Goal: Task Accomplishment & Management: Use online tool/utility

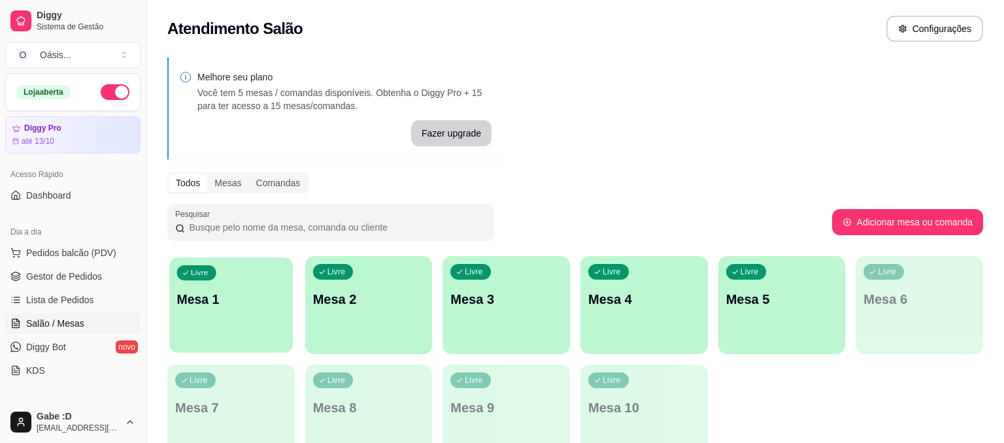
click at [246, 301] on p "Mesa 1" at bounding box center [231, 300] width 109 height 18
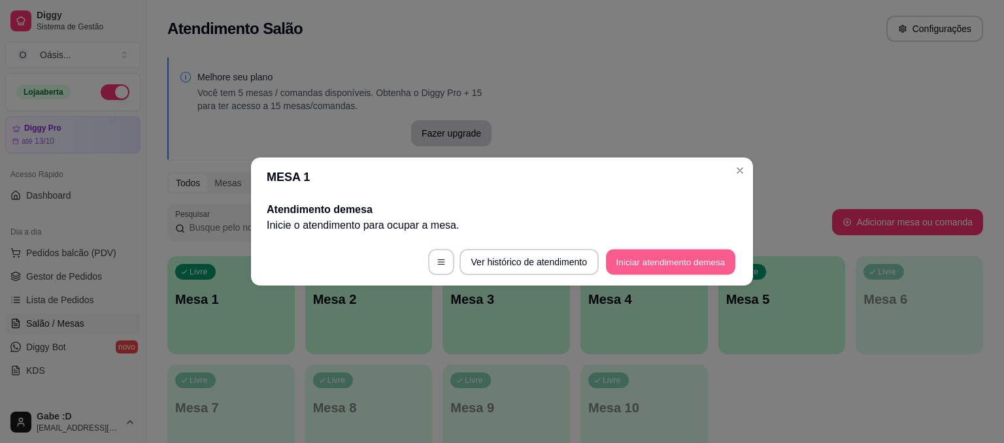
click at [646, 259] on button "Iniciar atendimento de mesa" at bounding box center [670, 263] width 129 height 26
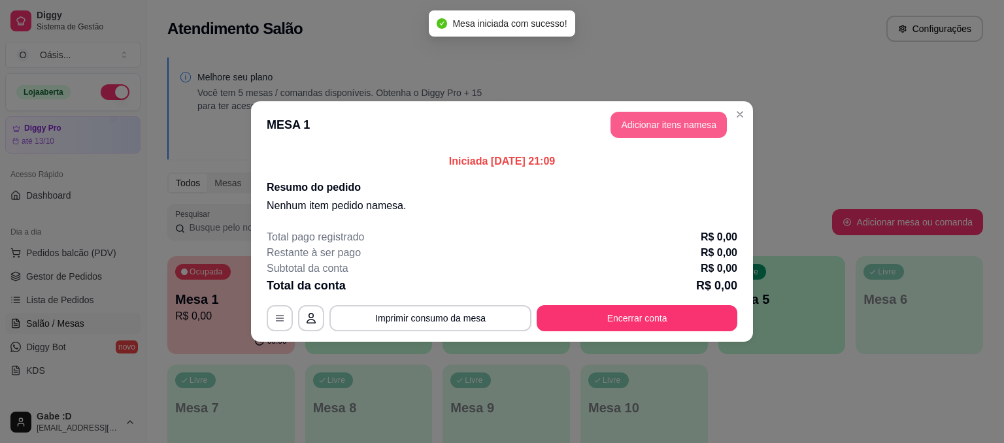
click at [672, 132] on button "Adicionar itens na mesa" at bounding box center [669, 125] width 116 height 26
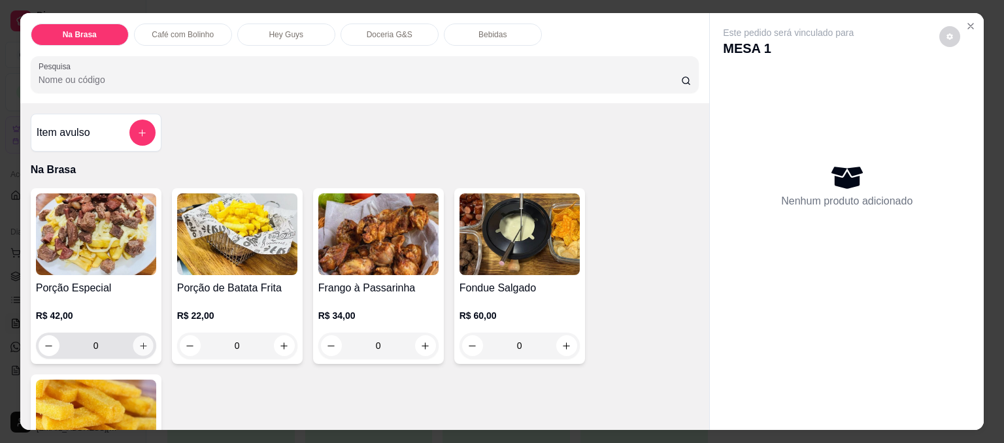
click at [145, 347] on icon "increase-product-quantity" at bounding box center [143, 346] width 10 height 10
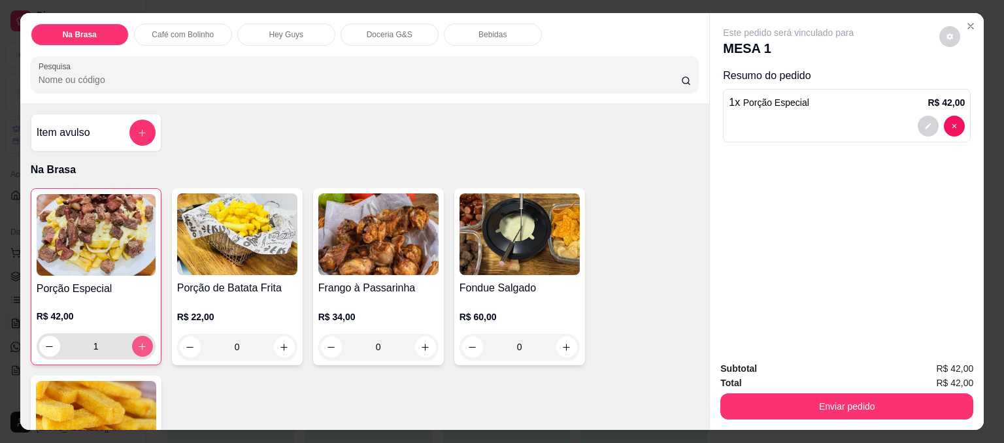
type input "1"
click at [425, 347] on icon "increase-product-quantity" at bounding box center [425, 347] width 7 height 7
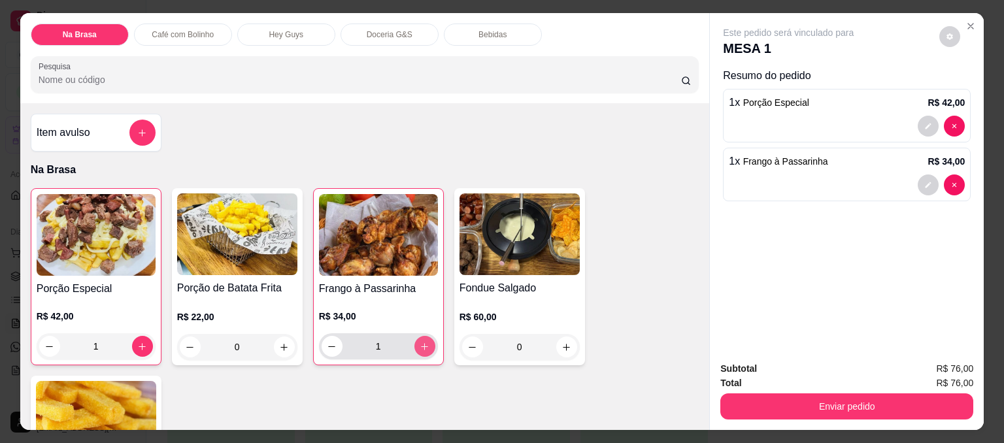
type input "1"
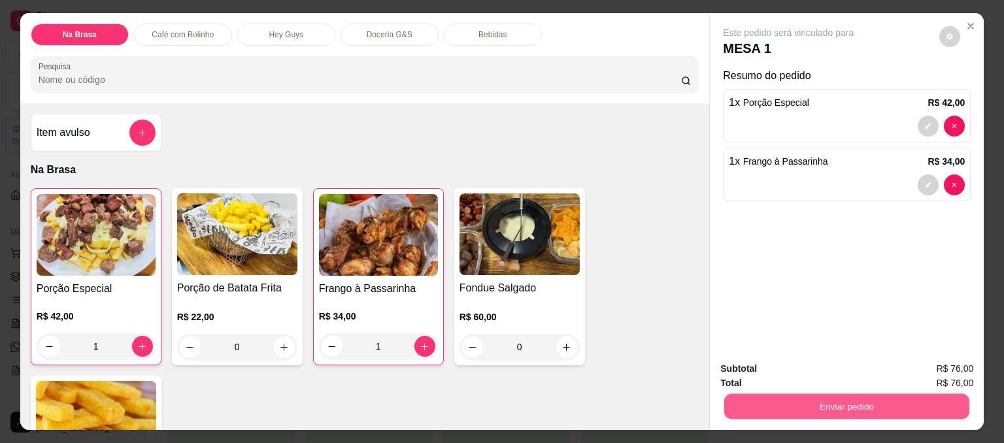
click at [863, 403] on button "Enviar pedido" at bounding box center [847, 407] width 245 height 26
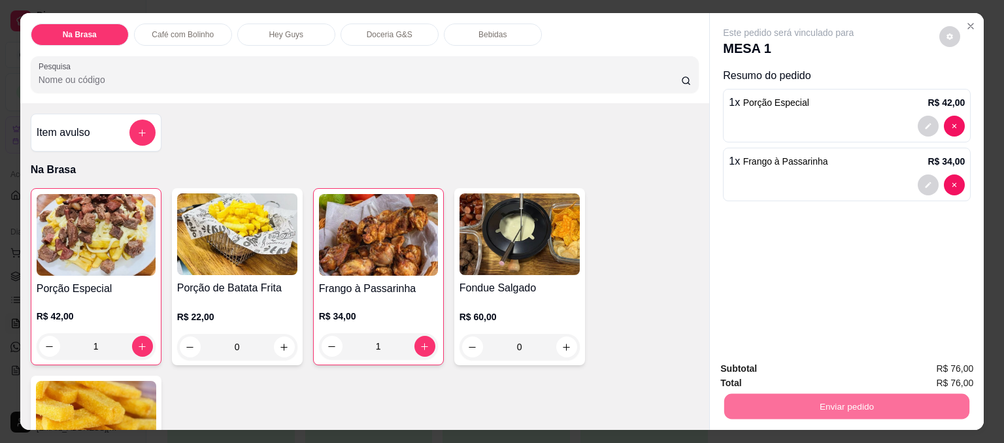
click at [922, 369] on button "Sim, quero registrar" at bounding box center [932, 374] width 97 height 25
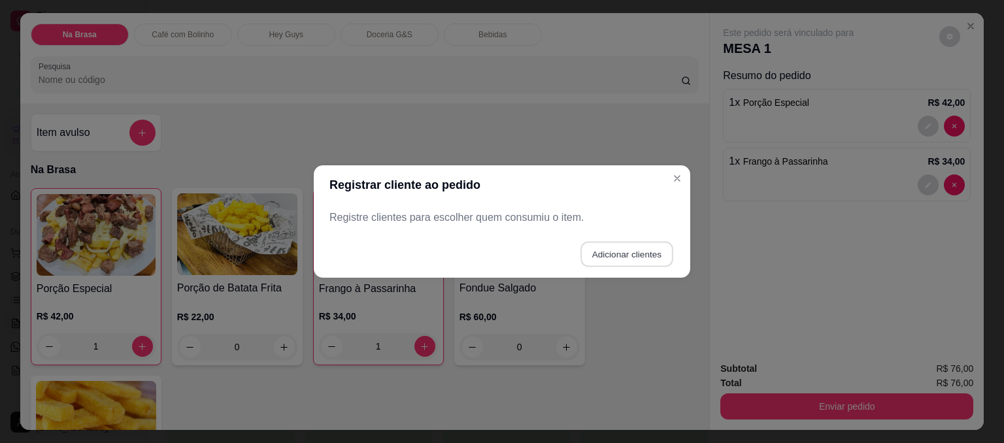
click at [598, 252] on button "Adicionar clientes" at bounding box center [627, 255] width 92 height 26
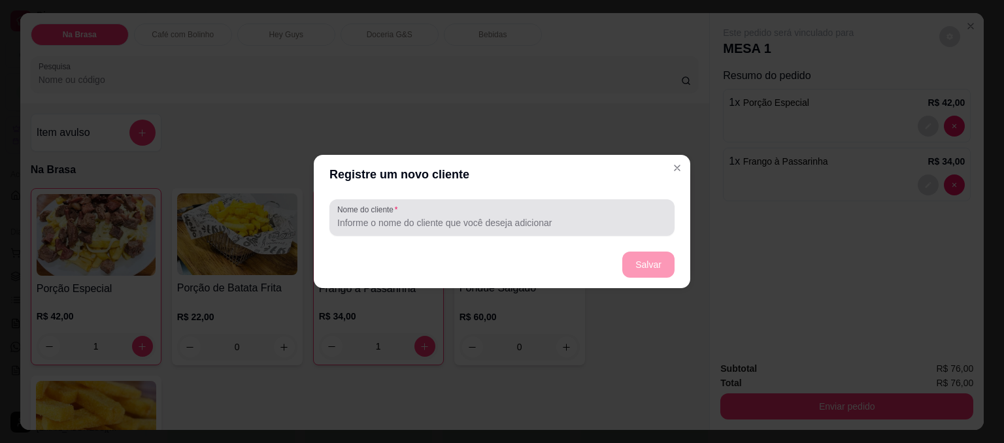
click at [450, 221] on input "Nome do cliente" at bounding box center [502, 222] width 330 height 13
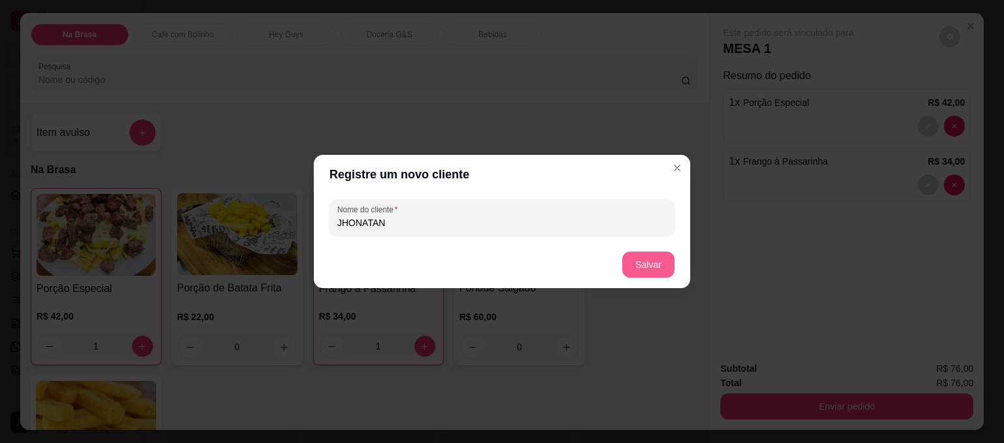
type input "JHONATAN"
click at [663, 272] on button "Salvar" at bounding box center [648, 265] width 51 height 26
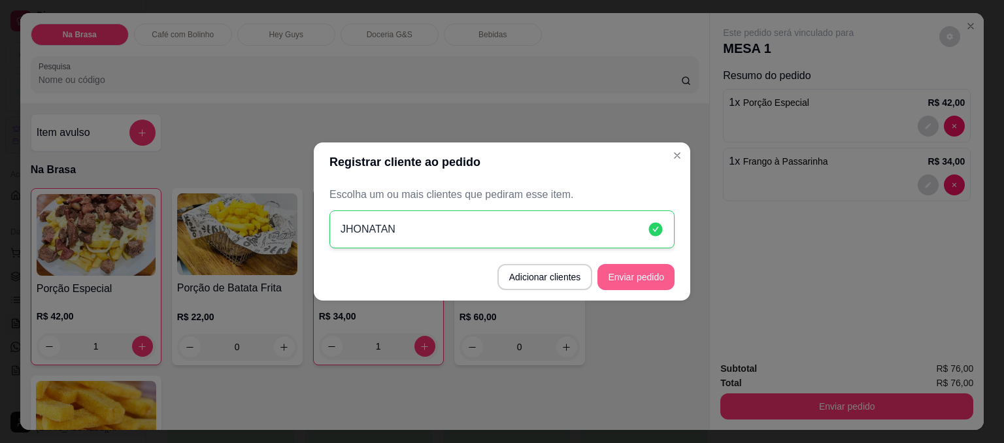
click at [645, 271] on button "Enviar pedido" at bounding box center [636, 277] width 77 height 26
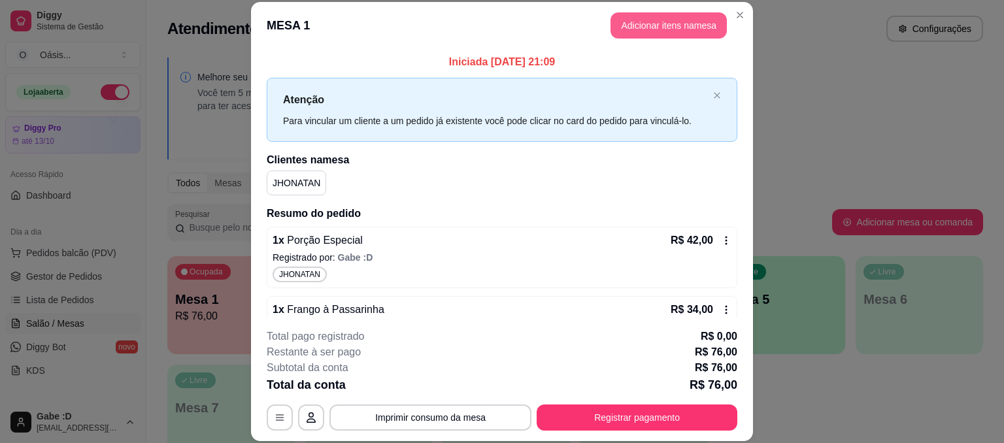
click at [674, 33] on button "Adicionar itens na mesa" at bounding box center [669, 25] width 116 height 26
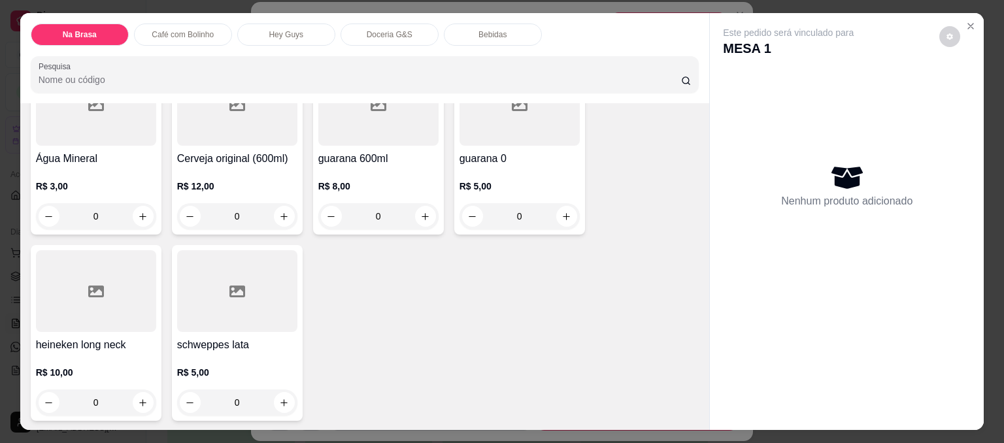
scroll to position [1353, 0]
click at [136, 213] on div "0" at bounding box center [96, 216] width 120 height 26
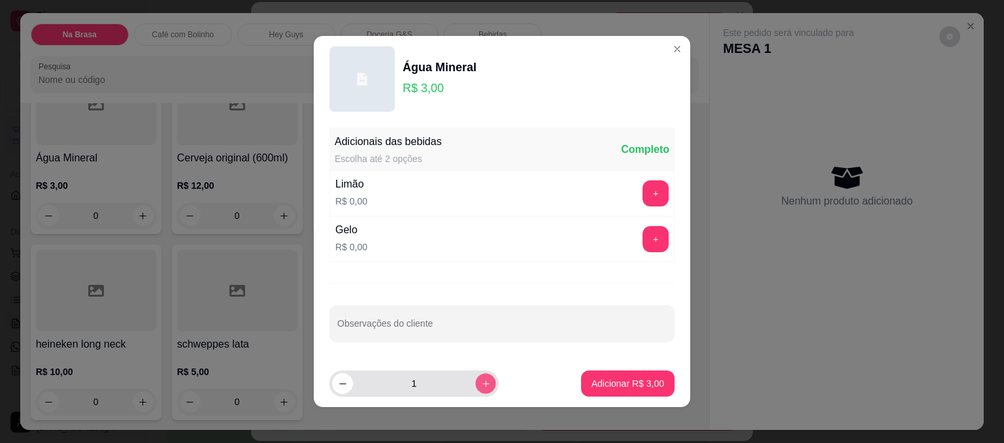
click at [476, 388] on button "increase-product-quantity" at bounding box center [485, 383] width 20 height 20
type input "2"
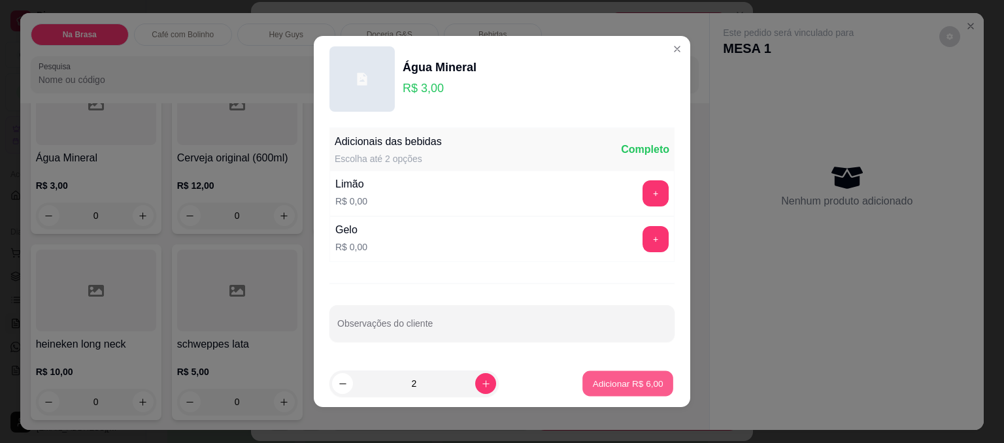
click at [639, 385] on p "Adicionar R$ 6,00" at bounding box center [627, 383] width 71 height 12
type input "2"
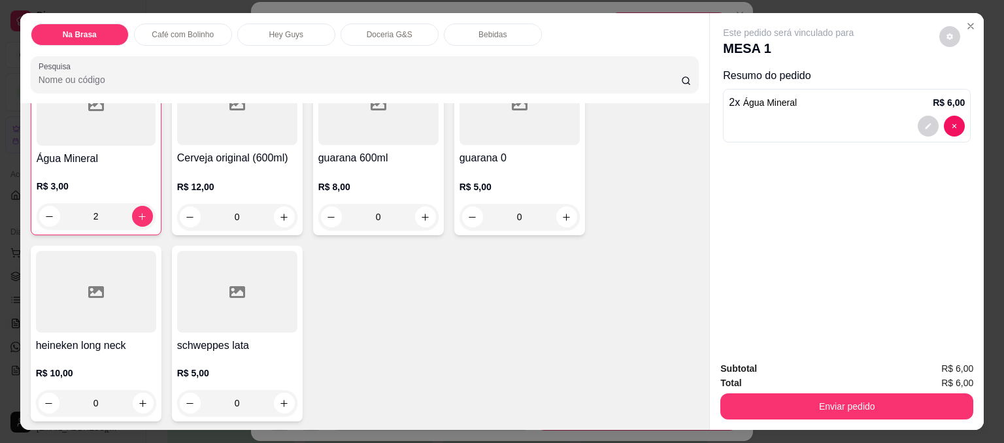
scroll to position [1354, 0]
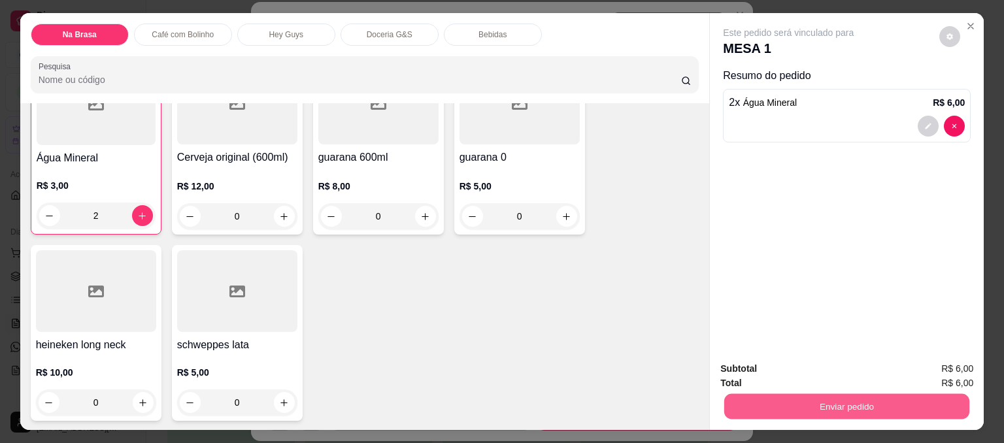
click at [772, 396] on button "Enviar pedido" at bounding box center [847, 407] width 245 height 26
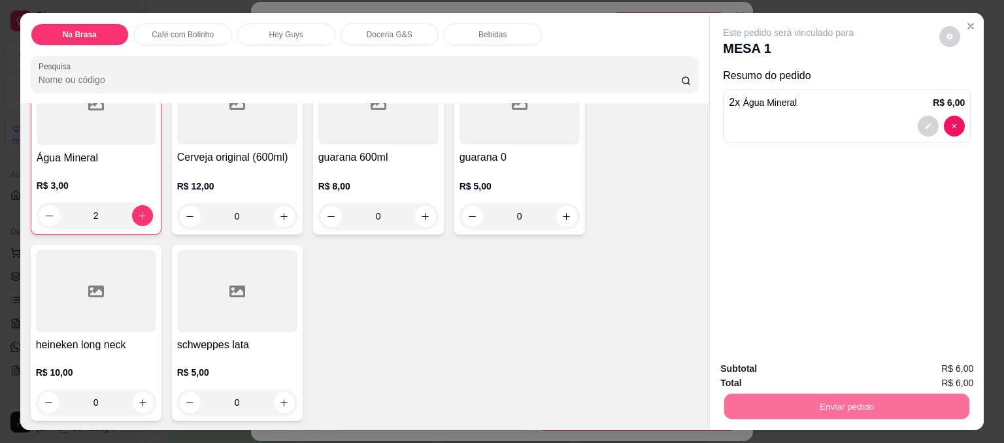
click at [920, 375] on button "Sim, quero registrar" at bounding box center [933, 374] width 94 height 24
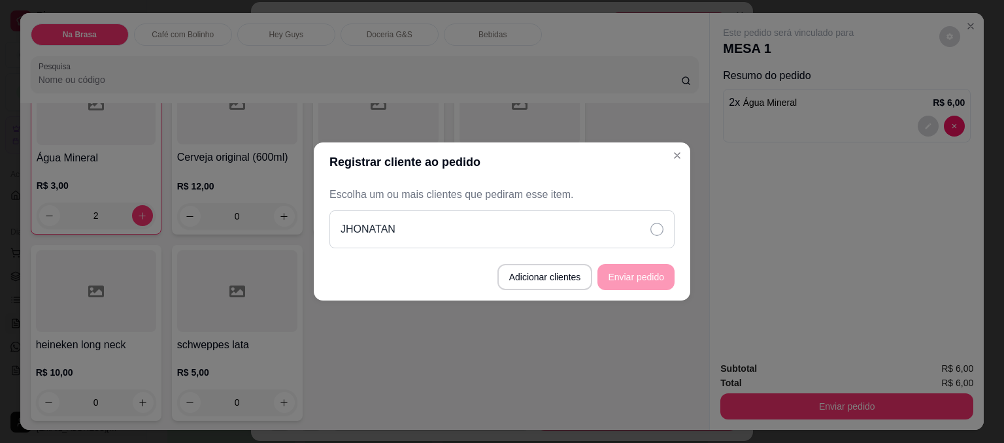
click at [655, 231] on icon at bounding box center [657, 229] width 13 height 13
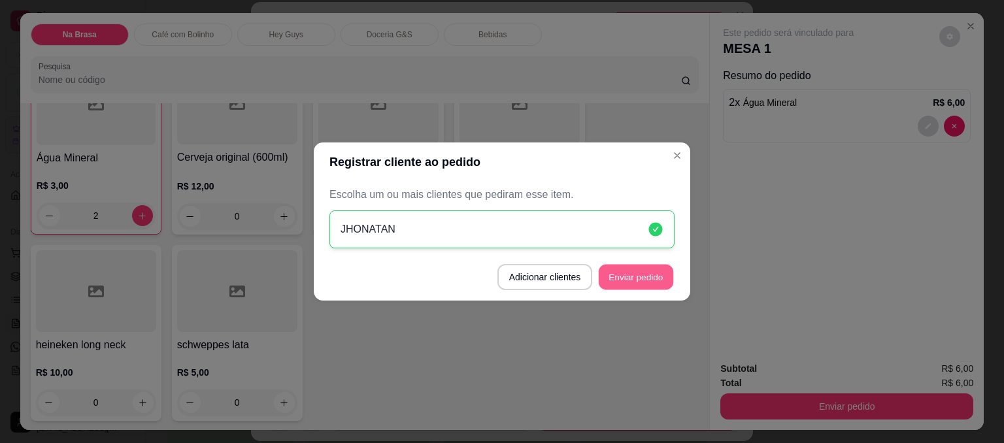
click at [642, 273] on button "Enviar pedido" at bounding box center [636, 278] width 75 height 26
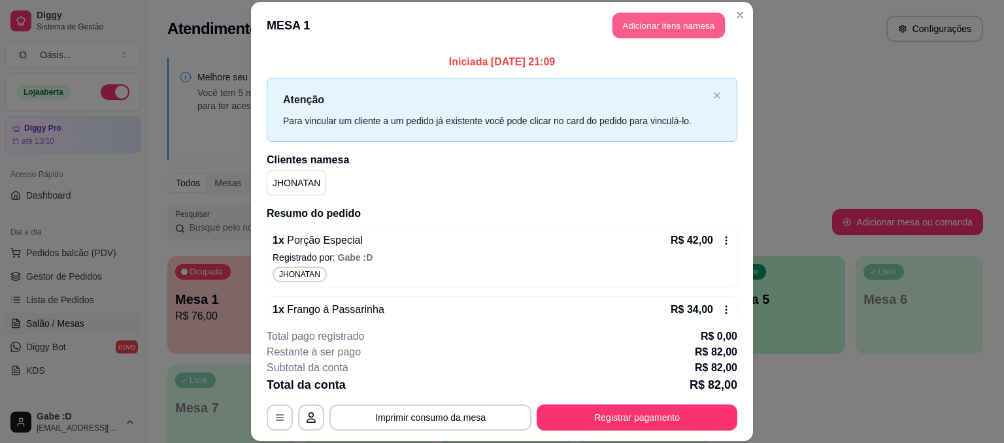
click at [702, 33] on button "Adicionar itens na mesa" at bounding box center [669, 26] width 112 height 26
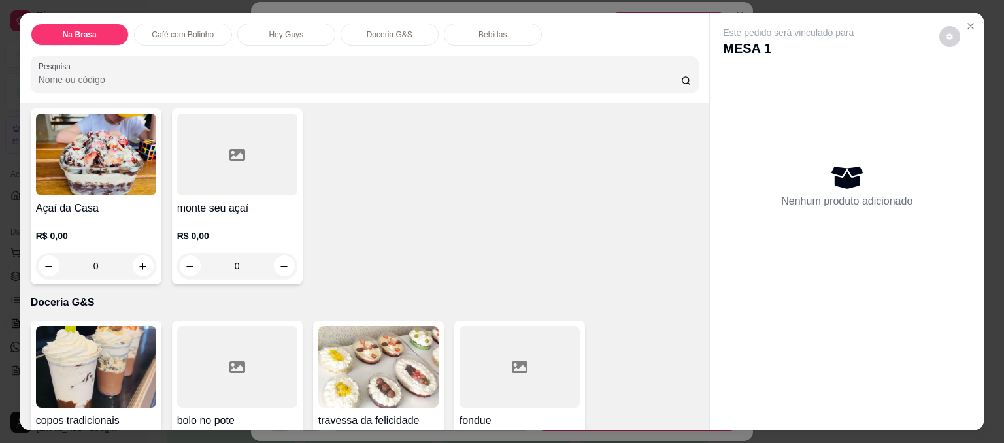
scroll to position [661, 0]
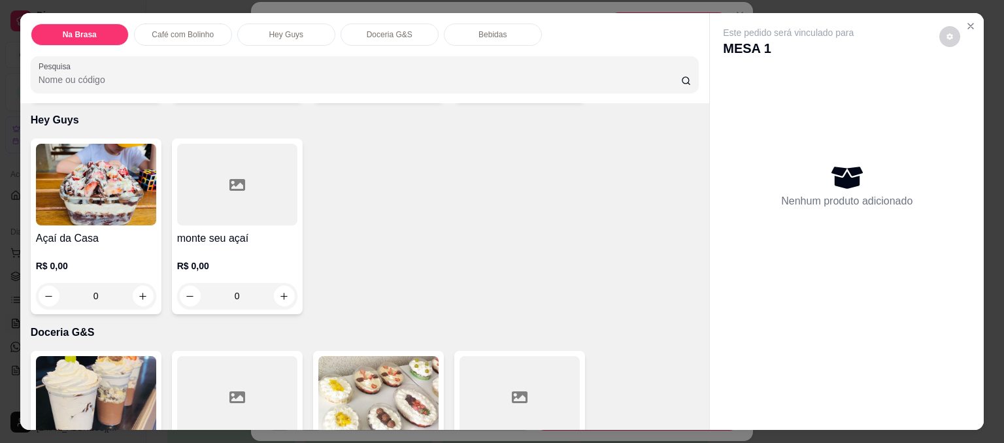
click at [291, 294] on div "0" at bounding box center [237, 296] width 120 height 26
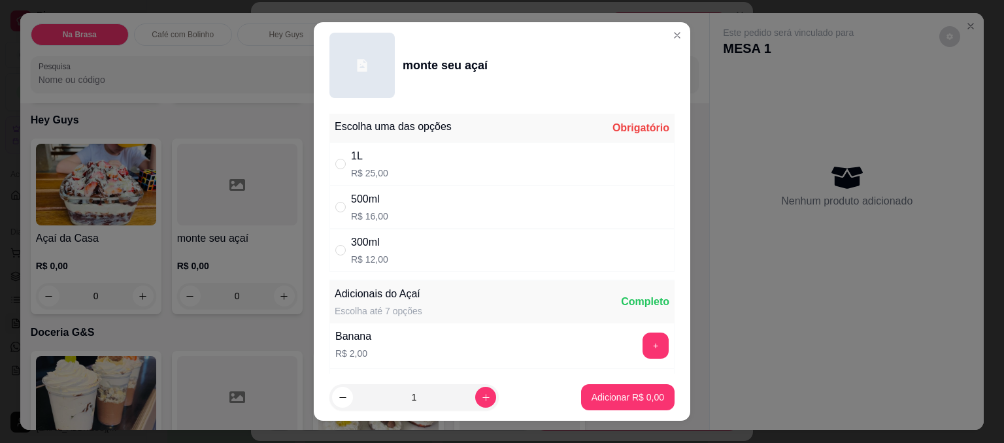
click at [406, 167] on div "1L R$ 25,00" at bounding box center [502, 164] width 345 height 43
radio input "true"
click at [590, 384] on footer "1 Adicionar R$ 25,00" at bounding box center [502, 397] width 377 height 47
click at [592, 386] on button "Adicionar R$ 25,00" at bounding box center [625, 398] width 96 height 26
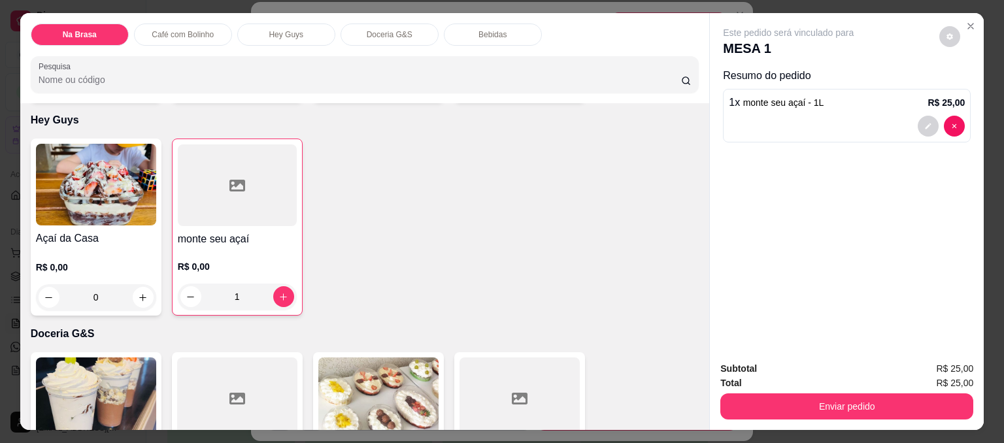
type input "1"
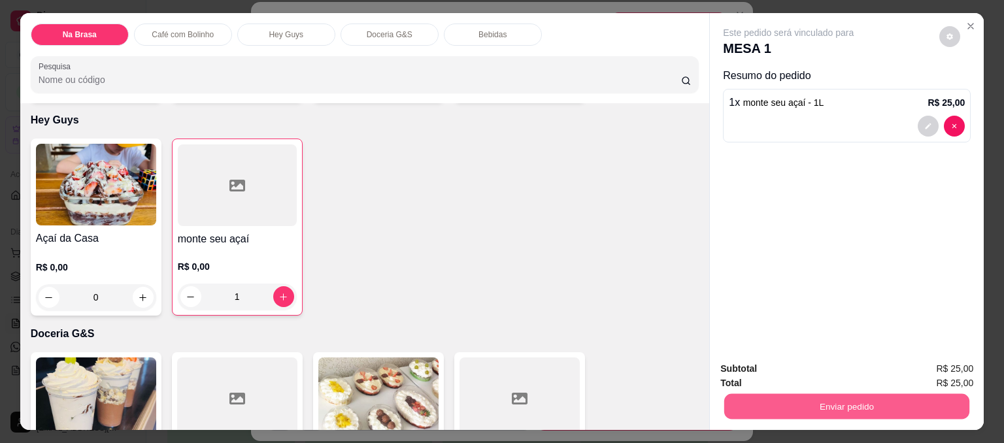
click at [802, 404] on button "Enviar pedido" at bounding box center [847, 407] width 245 height 26
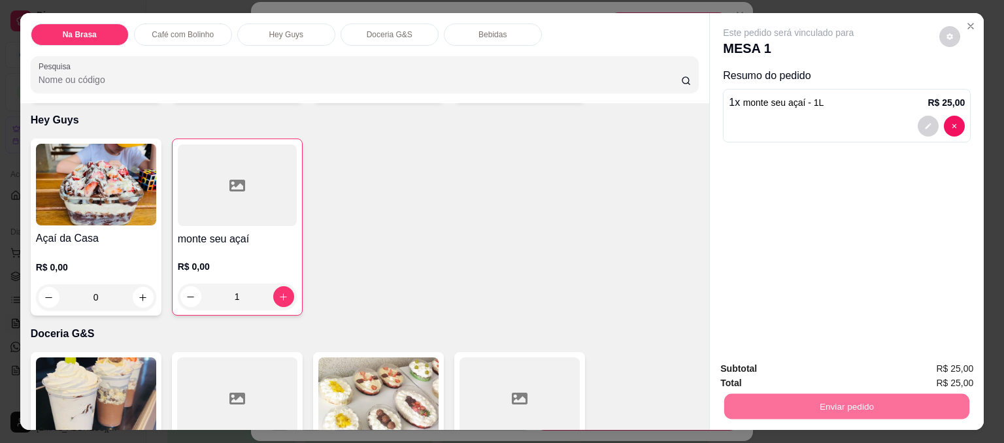
click at [925, 373] on button "Sim, quero registrar" at bounding box center [933, 374] width 94 height 24
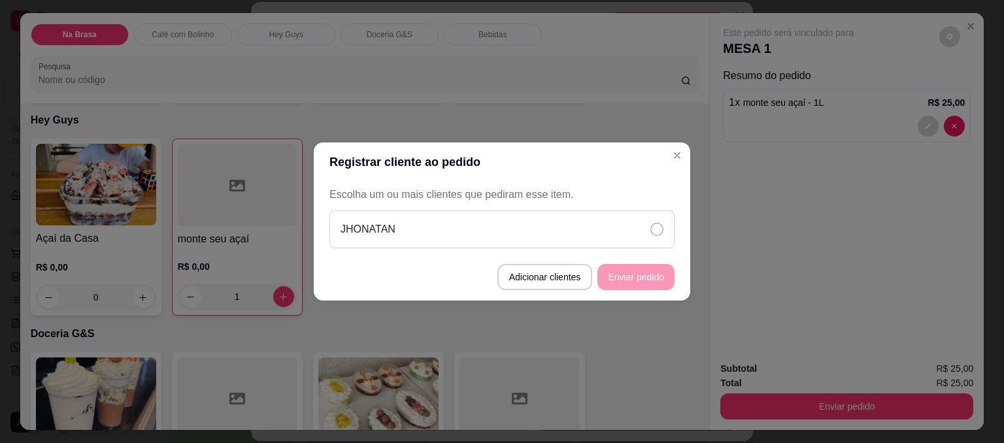
click at [634, 243] on div "JHONATAN" at bounding box center [502, 230] width 345 height 38
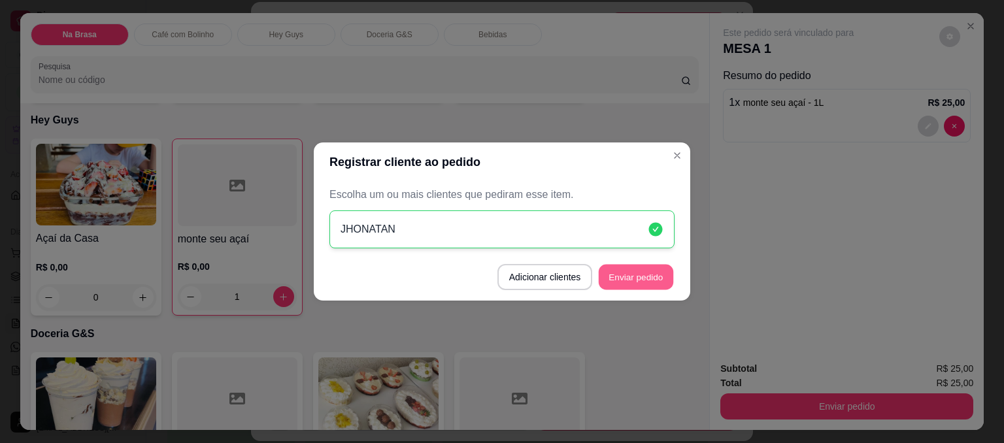
click at [652, 283] on button "Enviar pedido" at bounding box center [636, 278] width 75 height 26
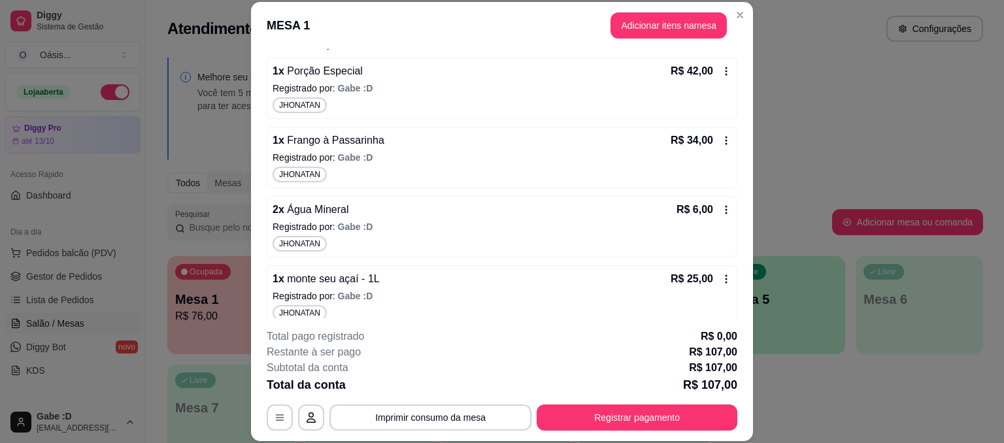
scroll to position [181, 0]
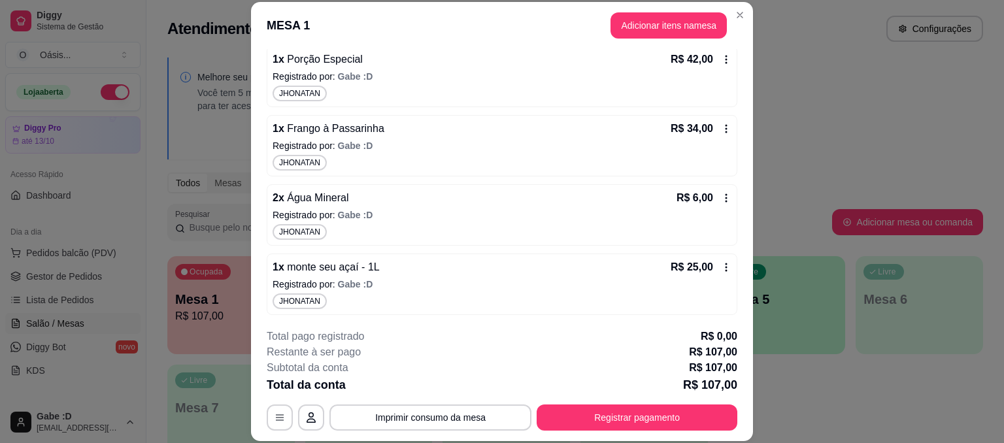
click at [746, 245] on div "**********" at bounding box center [502, 221] width 1004 height 443
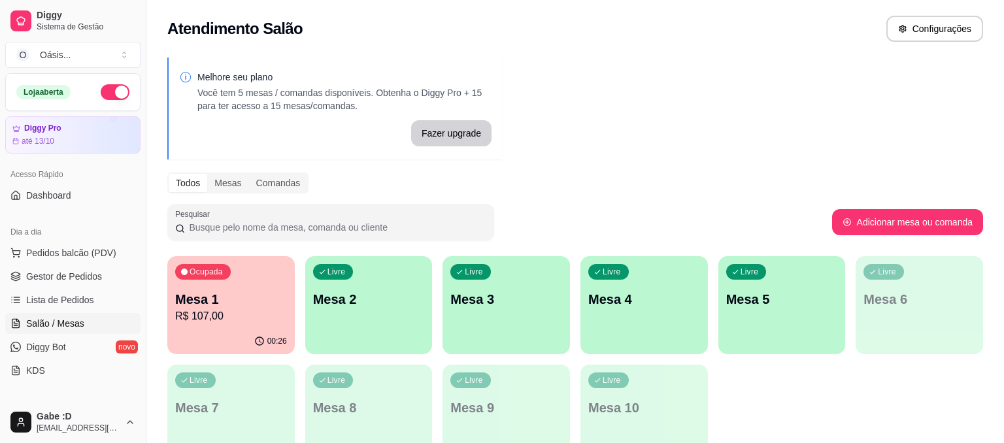
click at [247, 315] on p "R$ 107,00" at bounding box center [231, 317] width 112 height 16
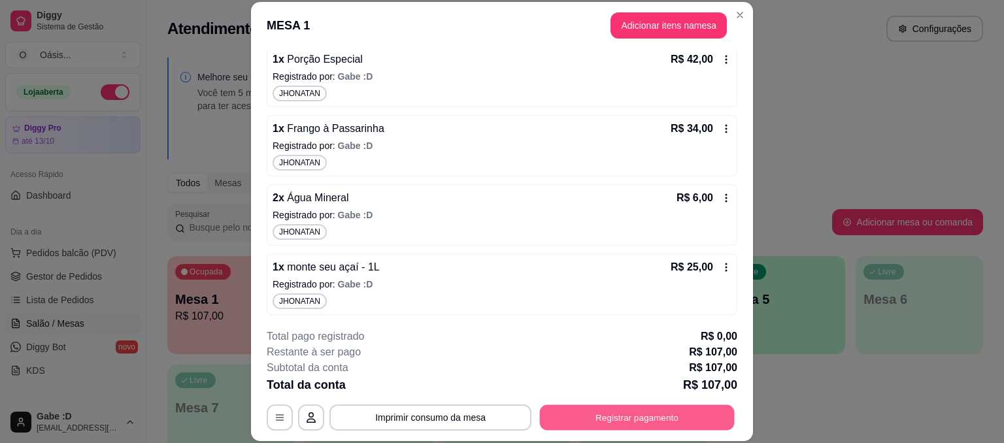
click at [639, 425] on button "Registrar pagamento" at bounding box center [637, 418] width 195 height 26
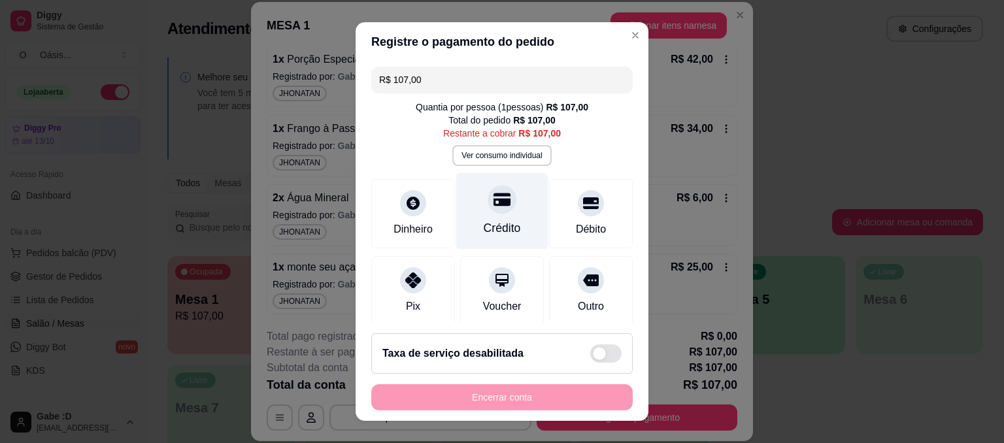
click at [498, 200] on icon at bounding box center [502, 199] width 17 height 13
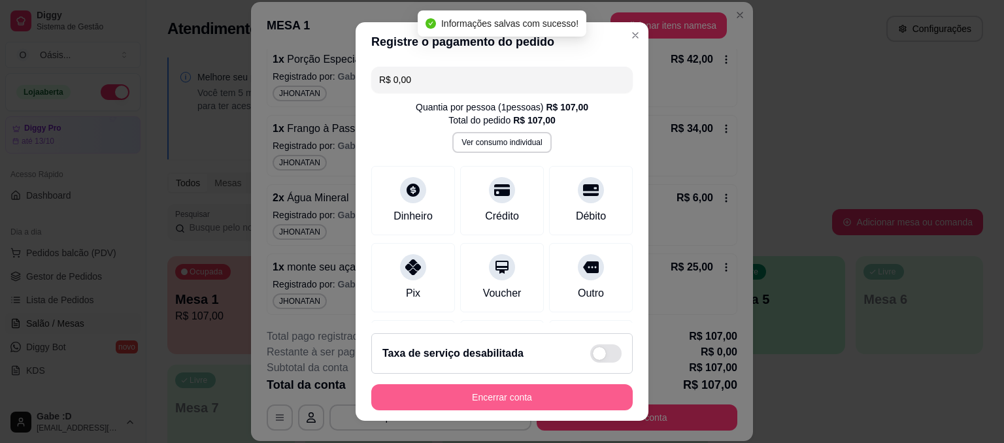
type input "R$ 0,00"
click at [578, 399] on button "Encerrar conta" at bounding box center [502, 398] width 254 height 26
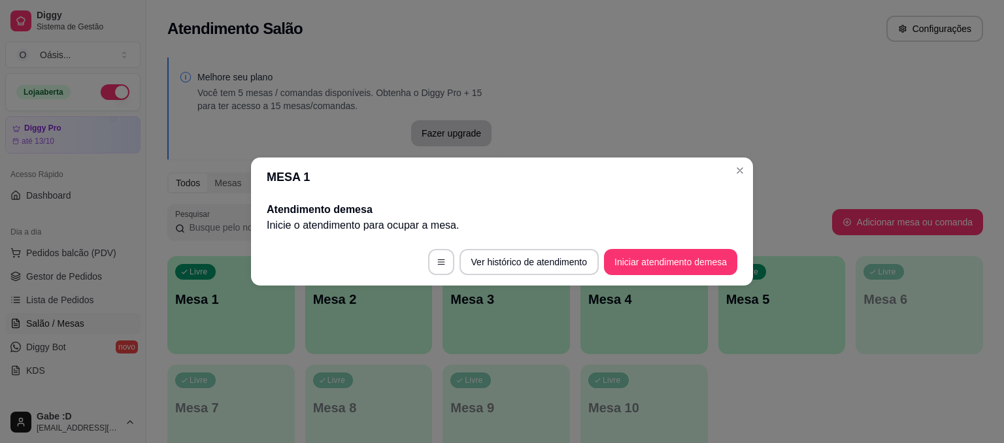
scroll to position [0, 0]
